Goal: Task Accomplishment & Management: Complete application form

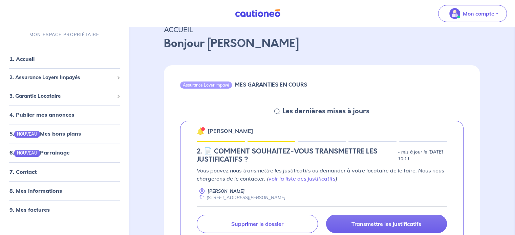
scroll to position [68, 0]
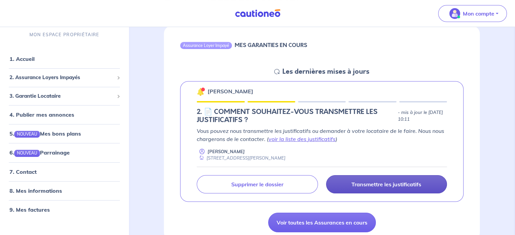
click at [381, 185] on p "Transmettre les justificatifs" at bounding box center [386, 184] width 70 height 7
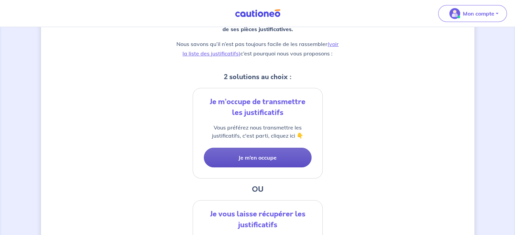
click at [263, 159] on button "Je m’en occupe" at bounding box center [258, 158] width 108 height 20
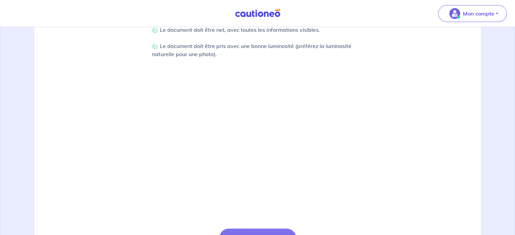
scroll to position [203, 0]
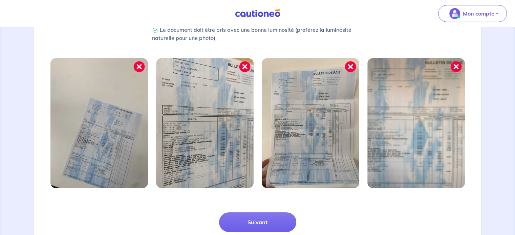
click at [203, 119] on img at bounding box center [204, 123] width 97 height 130
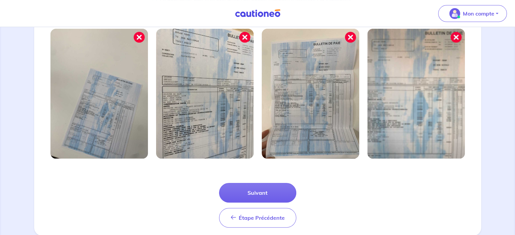
scroll to position [249, 0]
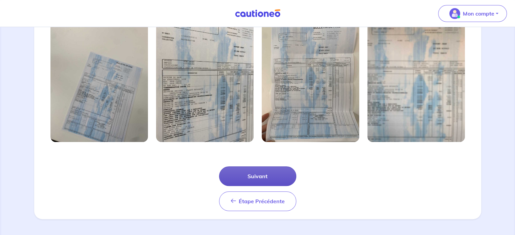
click at [257, 176] on button "Suivant" at bounding box center [257, 177] width 77 height 20
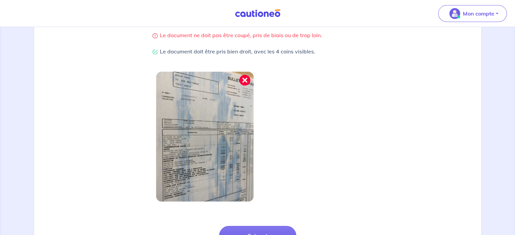
scroll to position [169, 0]
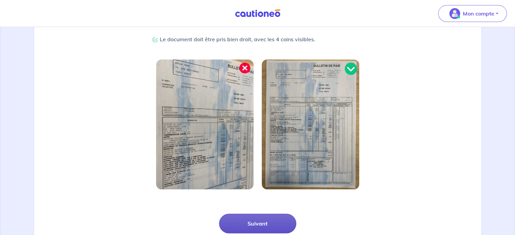
click at [256, 219] on button "Suivant" at bounding box center [257, 224] width 77 height 20
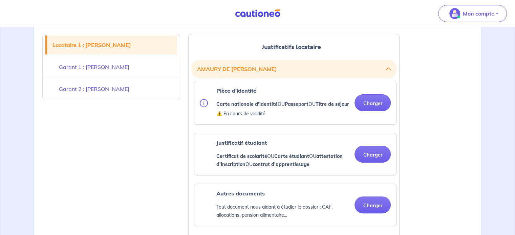
scroll to position [169, 0]
click at [383, 107] on button "Charger" at bounding box center [372, 102] width 36 height 17
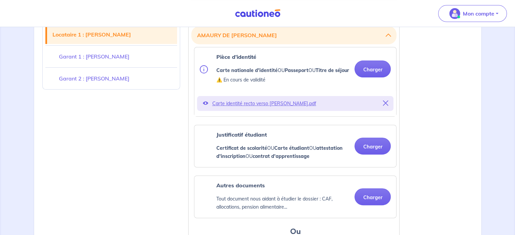
scroll to position [237, 0]
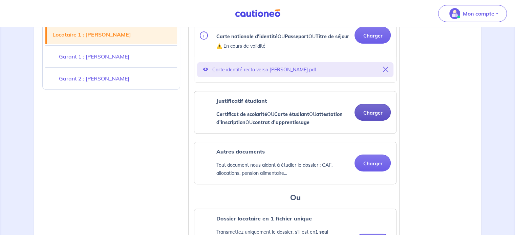
click at [371, 117] on button "Charger" at bounding box center [372, 112] width 36 height 17
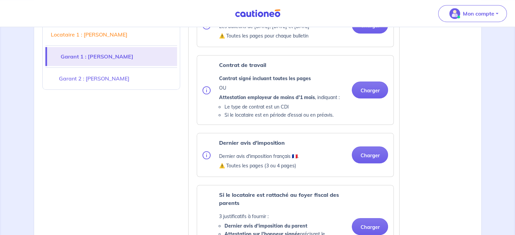
scroll to position [643, 0]
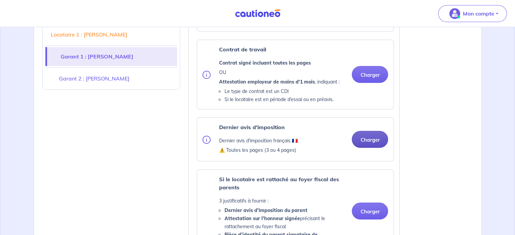
click at [372, 143] on button "Charger" at bounding box center [370, 139] width 36 height 17
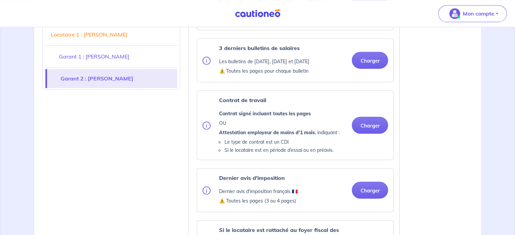
scroll to position [1049, 0]
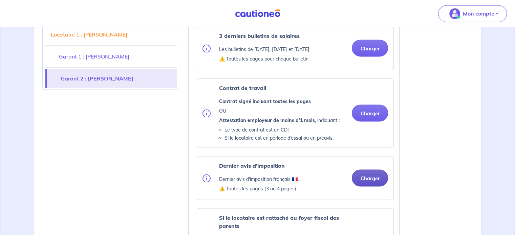
click at [367, 175] on button "Charger" at bounding box center [370, 178] width 36 height 17
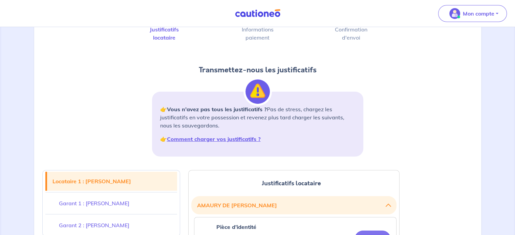
scroll to position [0, 0]
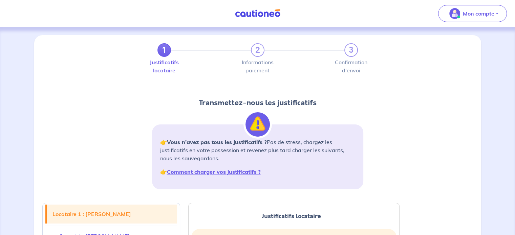
click at [258, 16] on img at bounding box center [257, 13] width 51 height 8
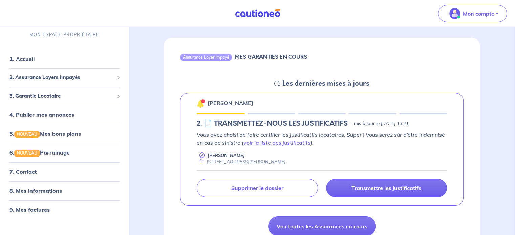
scroll to position [68, 0]
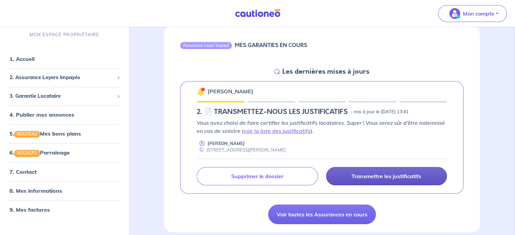
click at [428, 170] on link "Transmettre les justificatifs" at bounding box center [386, 176] width 121 height 18
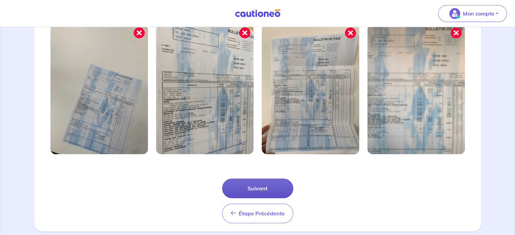
click at [259, 189] on button "Suivant" at bounding box center [257, 189] width 71 height 20
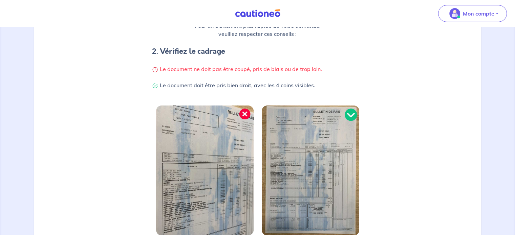
click at [256, 181] on div at bounding box center [205, 175] width 106 height 138
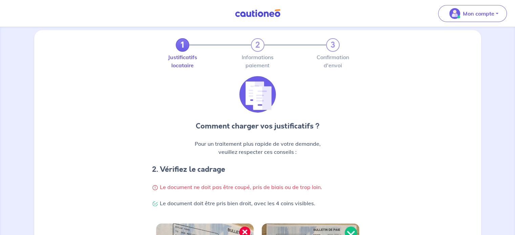
scroll to position [217, 0]
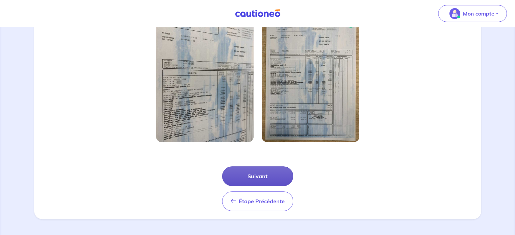
click at [261, 182] on button "Suivant" at bounding box center [257, 177] width 71 height 20
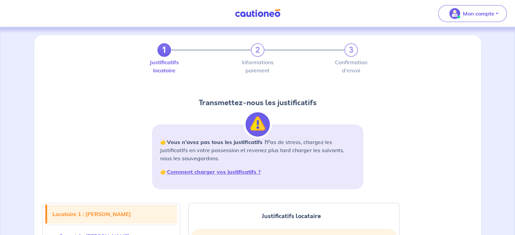
click at [257, 17] on img at bounding box center [257, 13] width 51 height 8
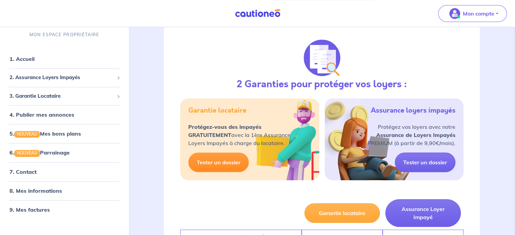
scroll to position [305, 0]
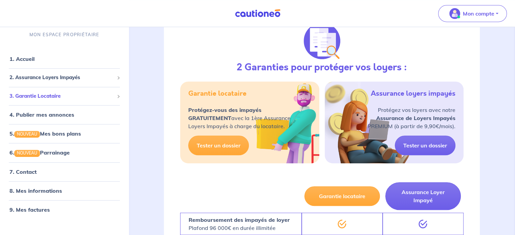
click at [113, 93] on span "3. Garantie Locataire" at bounding box center [61, 96] width 105 height 8
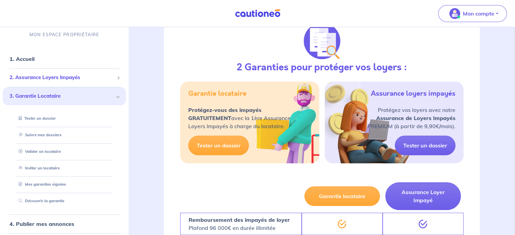
click at [115, 84] on li "2. Assurance Loyers Impayés Souscrire Suivre mes dossiers Mes contrats signés […" at bounding box center [64, 78] width 123 height 19
click at [114, 81] on div "2. Assurance Loyers Impayés" at bounding box center [64, 77] width 123 height 13
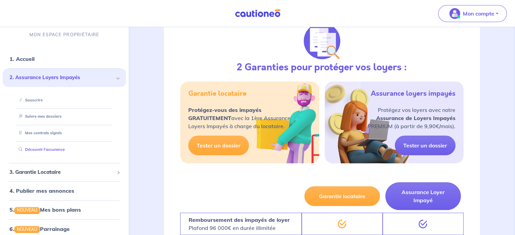
click at [59, 150] on link "Découvrir l'assurance" at bounding box center [40, 150] width 49 height 5
